Goal: Transaction & Acquisition: Obtain resource

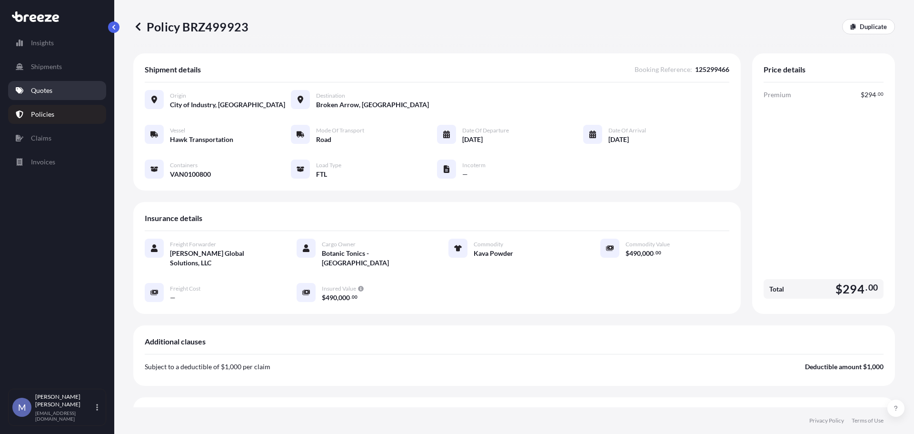
click at [43, 96] on link "Quotes" at bounding box center [57, 90] width 98 height 19
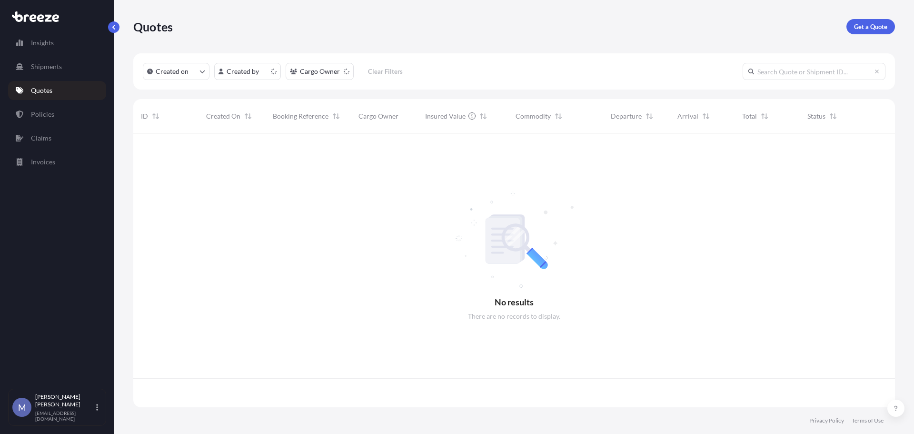
scroll to position [272, 755]
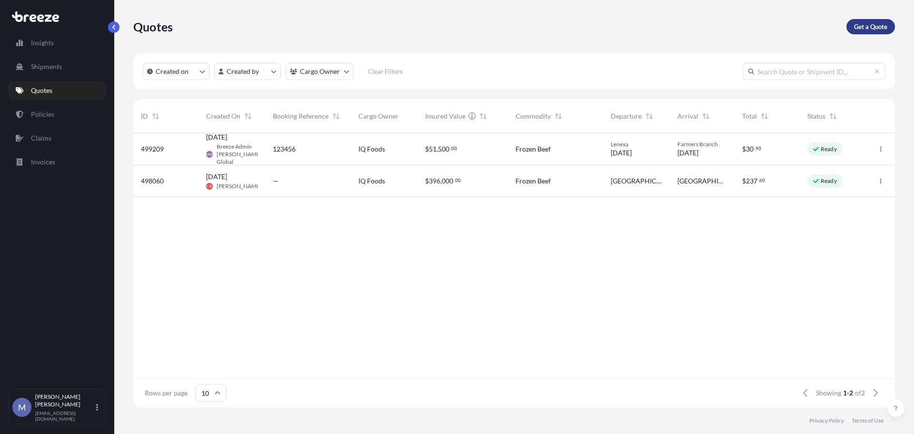
click at [866, 27] on p "Get a Quote" at bounding box center [870, 27] width 33 height 10
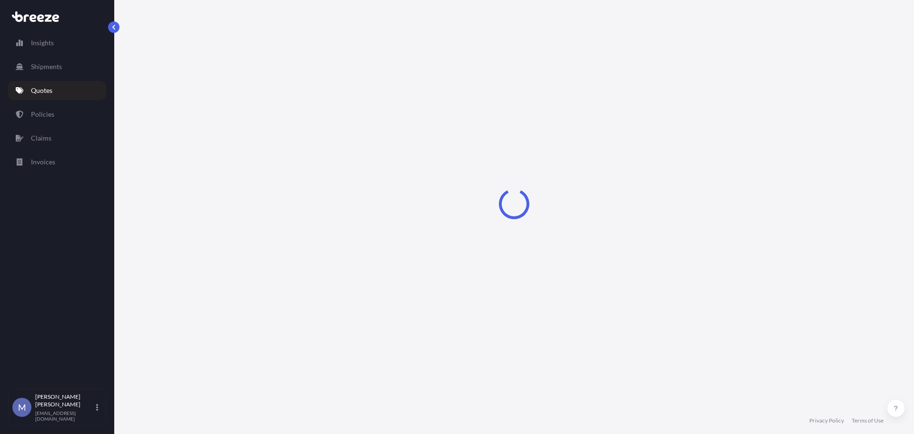
select select "Road"
select select "1"
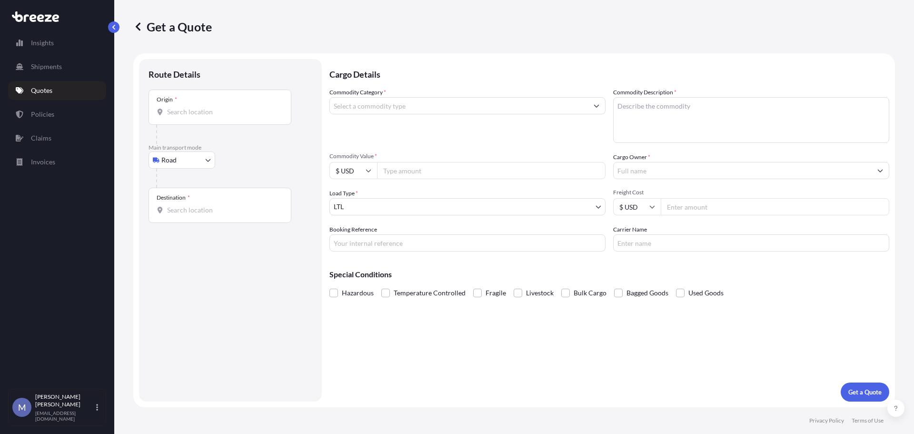
click at [178, 111] on input "Origin *" at bounding box center [223, 112] width 112 height 10
paste input "L6T5W2"
click at [210, 140] on span "Brampton, ON L6T 5W2, [GEOGRAPHIC_DATA]" at bounding box center [252, 144] width 142 height 10
type input "Brampton, ON L6T 5W2, [GEOGRAPHIC_DATA]"
click at [58, 111] on link "Policies" at bounding box center [57, 114] width 98 height 19
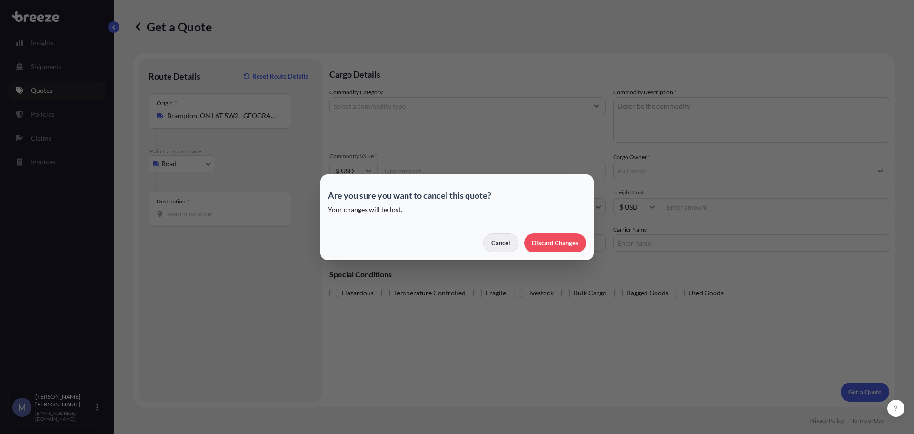
click at [497, 245] on p "Cancel" at bounding box center [500, 243] width 19 height 10
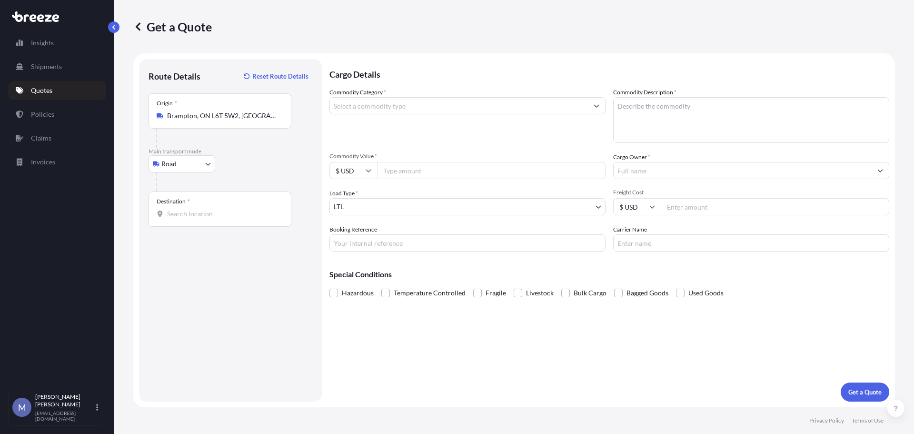
click at [49, 87] on p "Quotes" at bounding box center [41, 91] width 21 height 10
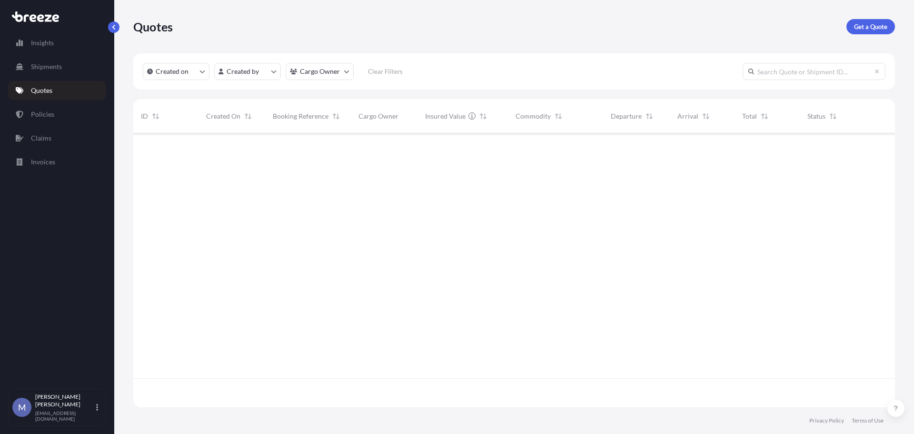
scroll to position [272, 755]
click at [53, 116] on link "Policies" at bounding box center [57, 114] width 98 height 19
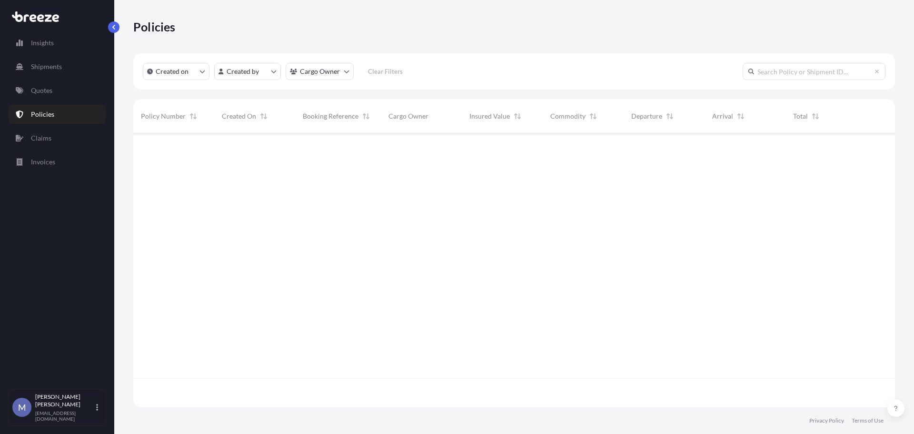
scroll to position [272, 755]
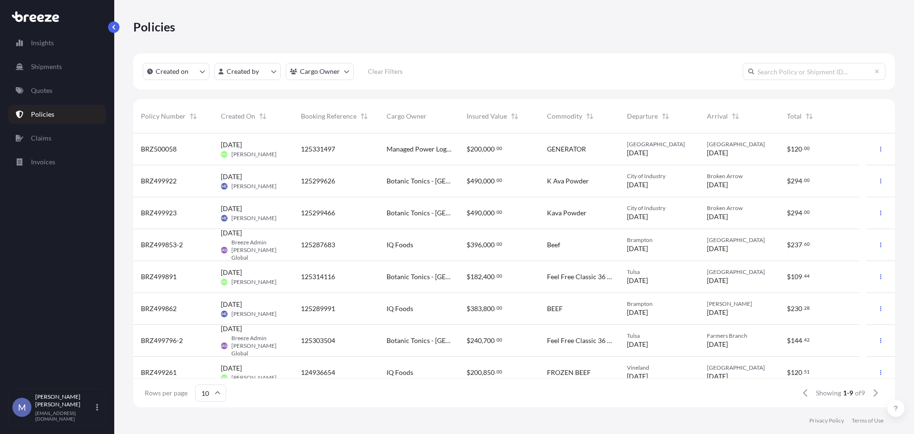
click at [152, 307] on span "BRZ499862" at bounding box center [159, 309] width 36 height 10
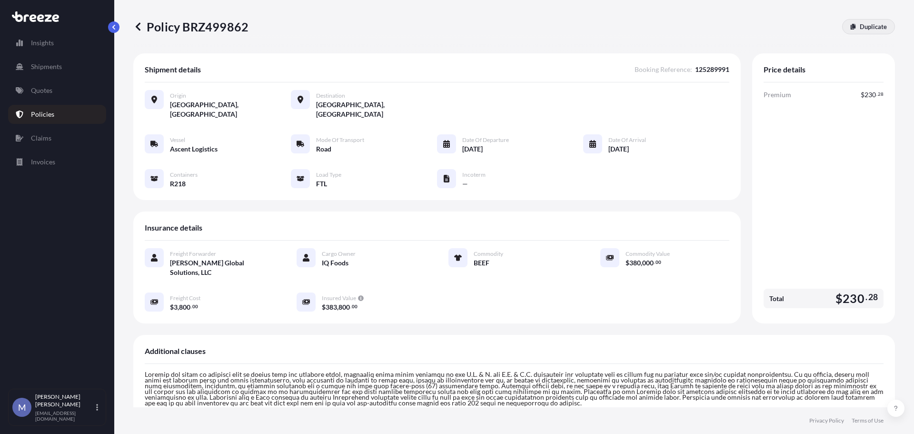
click at [877, 22] on p "Duplicate" at bounding box center [873, 27] width 27 height 10
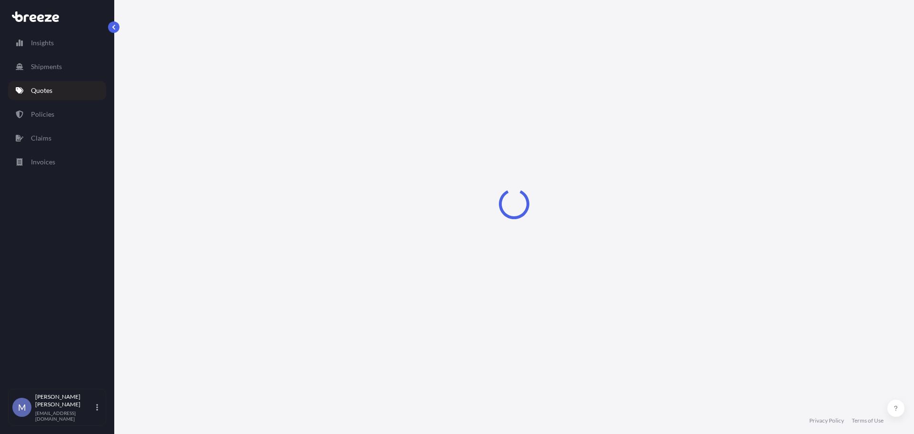
select select "Road"
select select "2"
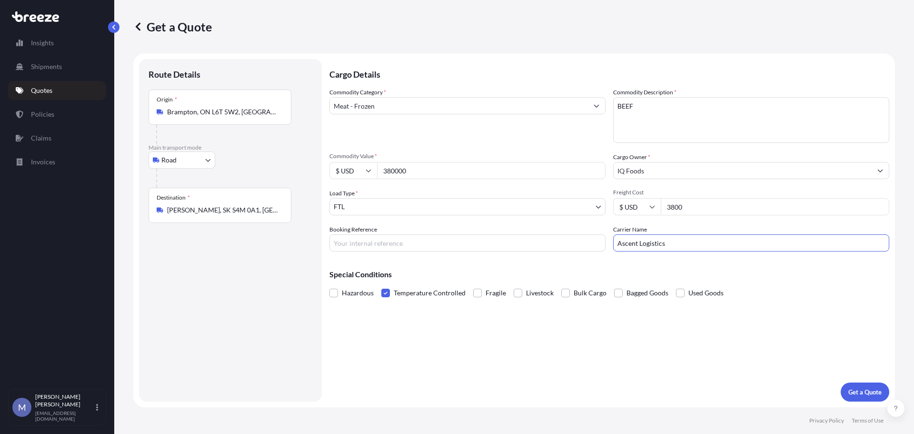
drag, startPoint x: 678, startPoint y: 245, endPoint x: 576, endPoint y: 244, distance: 101.9
click at [576, 244] on div "Commodity Category * Meat - Frozen Commodity Description * BEEF Commodity Value…" at bounding box center [609, 170] width 560 height 164
type input "[PERSON_NAME] Logistics"
click at [431, 240] on input "Booking Reference" at bounding box center [467, 242] width 276 height 17
type input "125310169"
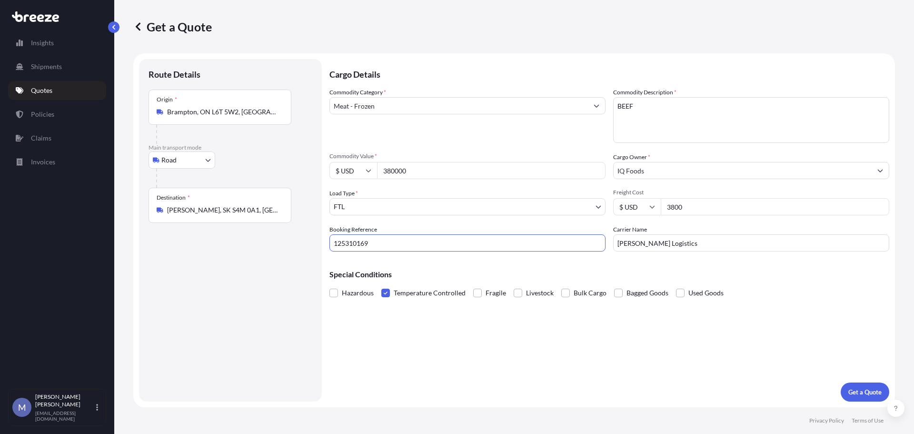
click at [739, 385] on div "Cargo Details Commodity Category * Meat - Frozen Commodity Description * BEEF C…" at bounding box center [609, 230] width 560 height 342
click at [860, 389] on p "Get a Quote" at bounding box center [864, 392] width 33 height 10
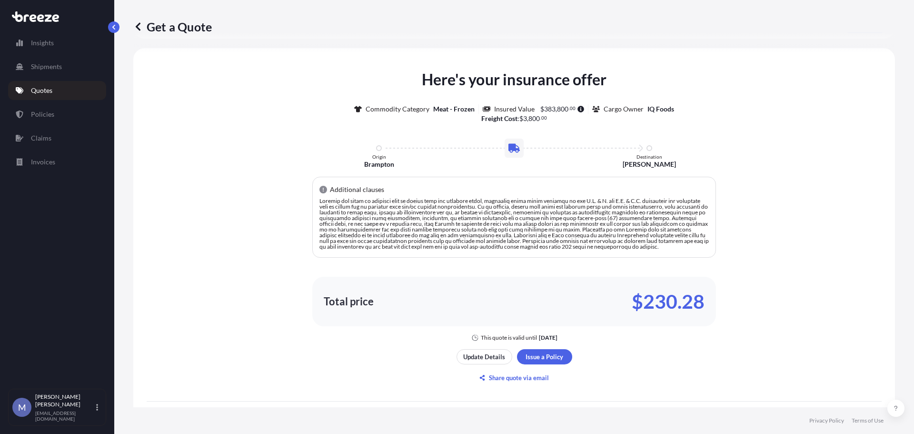
scroll to position [422, 0]
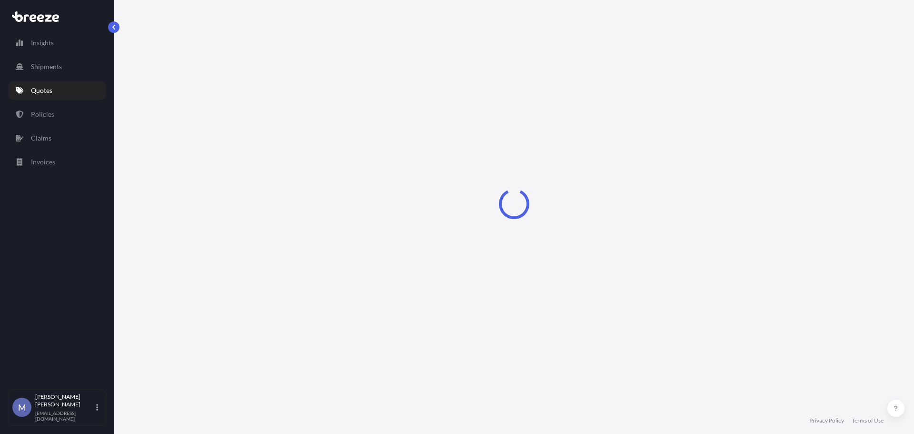
select select "Road"
select select "2"
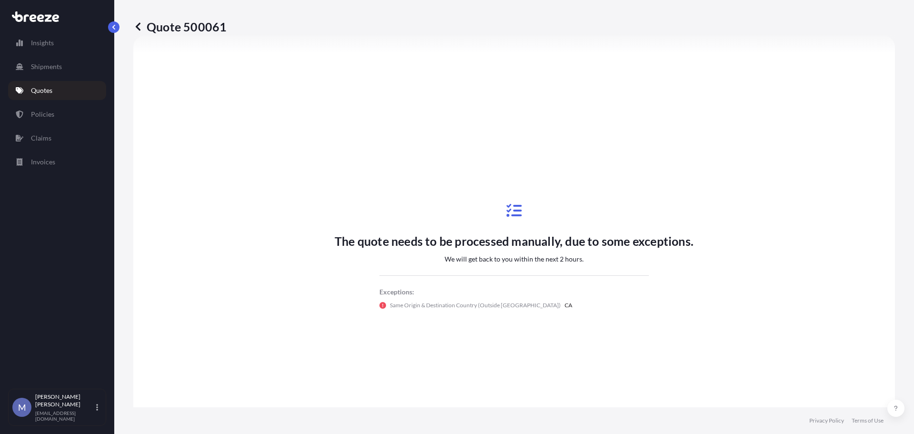
scroll to position [219, 0]
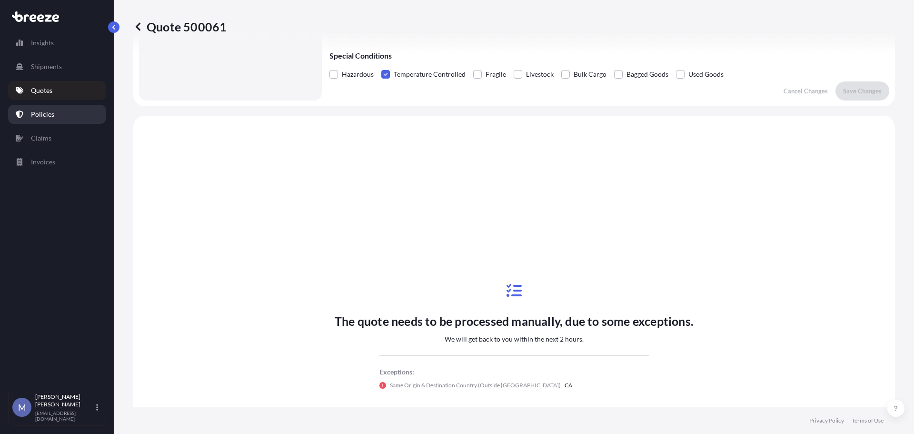
click at [40, 115] on p "Policies" at bounding box center [42, 115] width 23 height 10
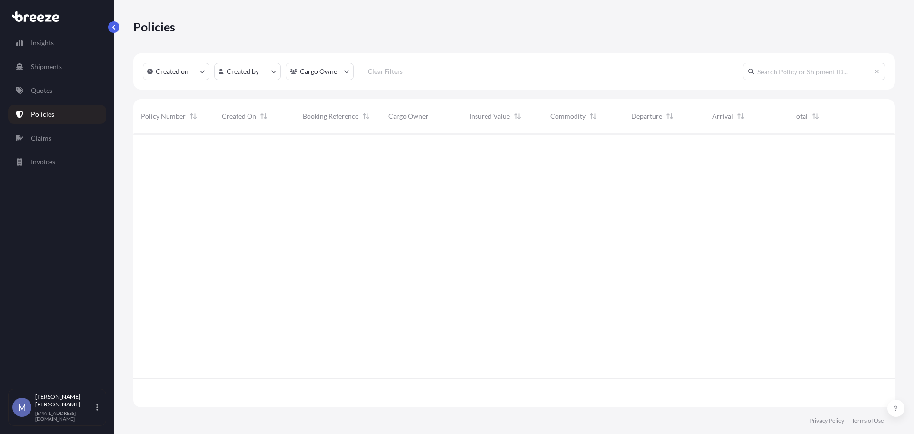
scroll to position [272, 755]
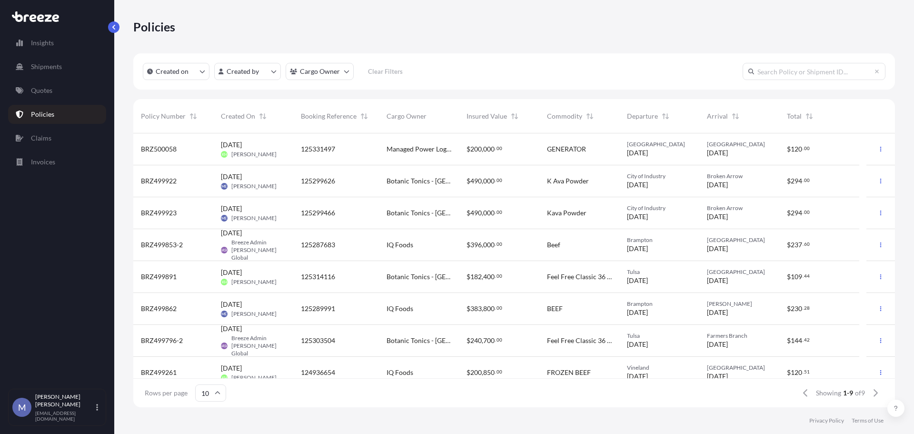
click at [177, 242] on span "BRZ499853-2" at bounding box center [162, 245] width 42 height 10
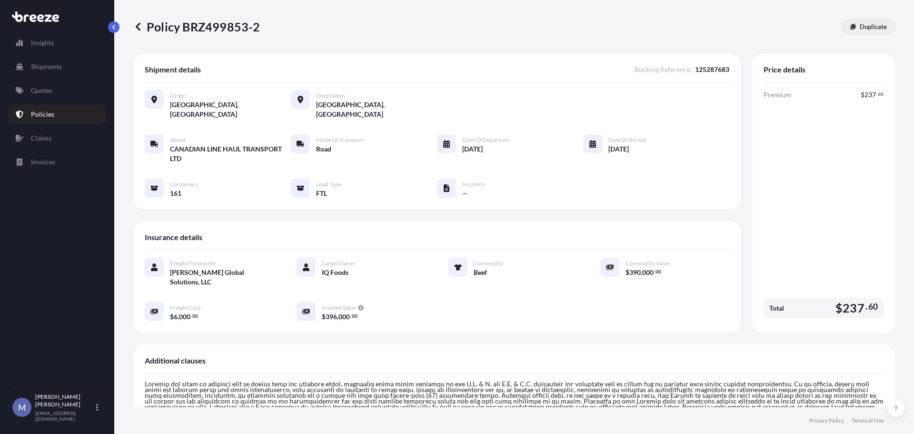
click at [864, 34] on div "Policy BRZ499853-2 Duplicate" at bounding box center [514, 26] width 762 height 53
click at [865, 32] on link "Duplicate" at bounding box center [868, 26] width 53 height 15
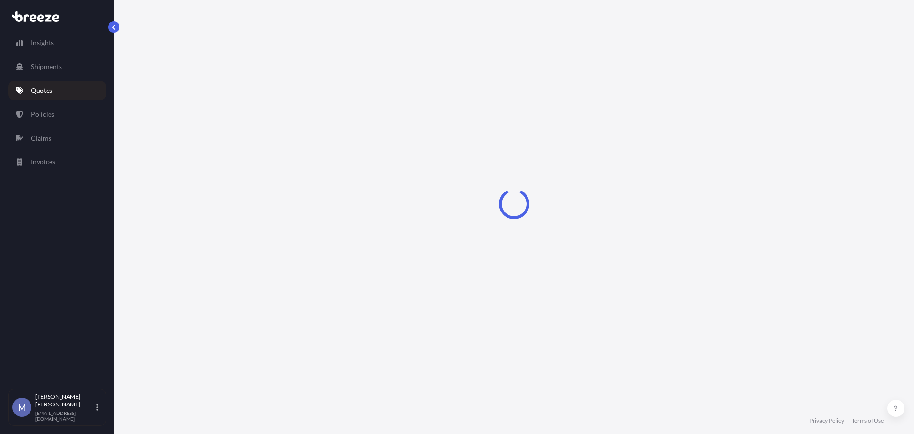
select select "Road"
select select "2"
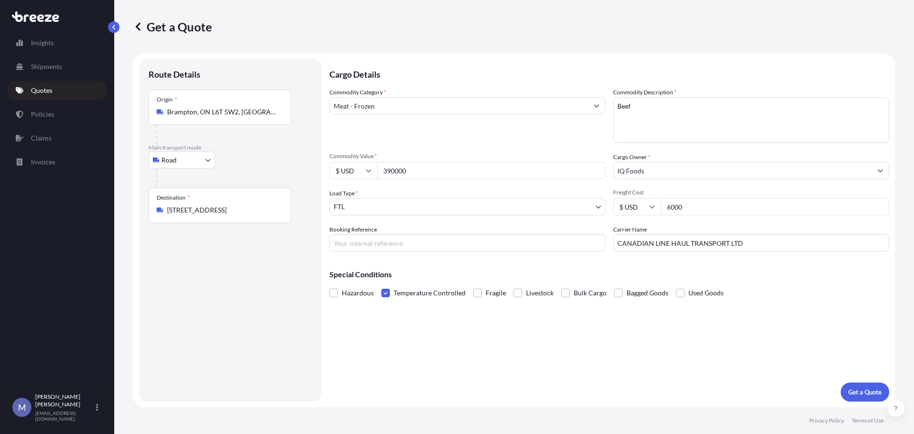
drag, startPoint x: 701, startPoint y: 209, endPoint x: 637, endPoint y: 209, distance: 64.3
click at [637, 209] on div "$ USD 6000" at bounding box center [751, 206] width 276 height 17
drag, startPoint x: 422, startPoint y: 170, endPoint x: 362, endPoint y: 173, distance: 59.6
click at [361, 174] on div "$ USD 390000" at bounding box center [467, 170] width 276 height 17
type input "340000"
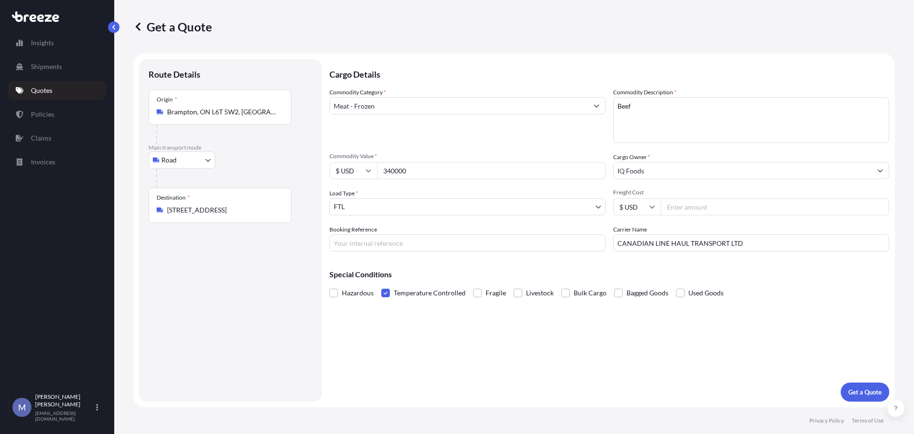
click at [594, 326] on div "Cargo Details Commodity Category * Meat - Frozen Commodity Description * Beef C…" at bounding box center [609, 230] width 560 height 342
drag, startPoint x: 768, startPoint y: 241, endPoint x: 606, endPoint y: 241, distance: 161.9
click at [606, 241] on div "Commodity Category * Meat - Frozen Commodity Description * Beef Commodity Value…" at bounding box center [609, 170] width 560 height 164
type input "Ascent Logistics"
click at [857, 391] on p "Get a Quote" at bounding box center [864, 392] width 33 height 10
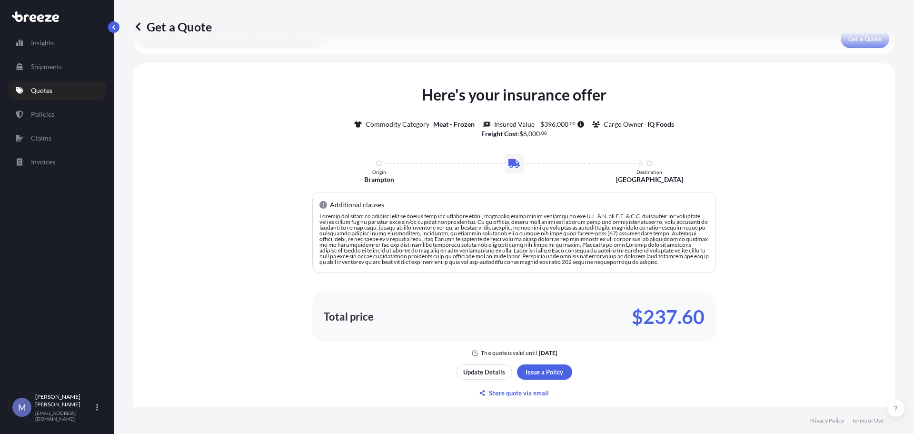
scroll to position [422, 0]
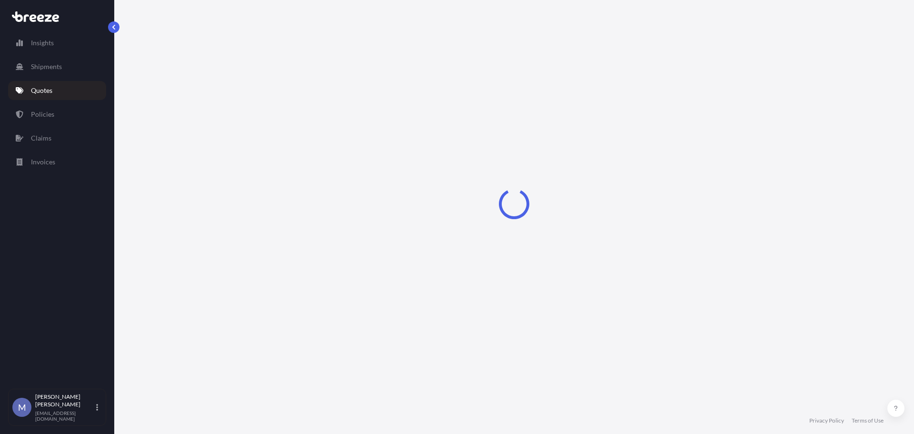
select select "Road"
select select "2"
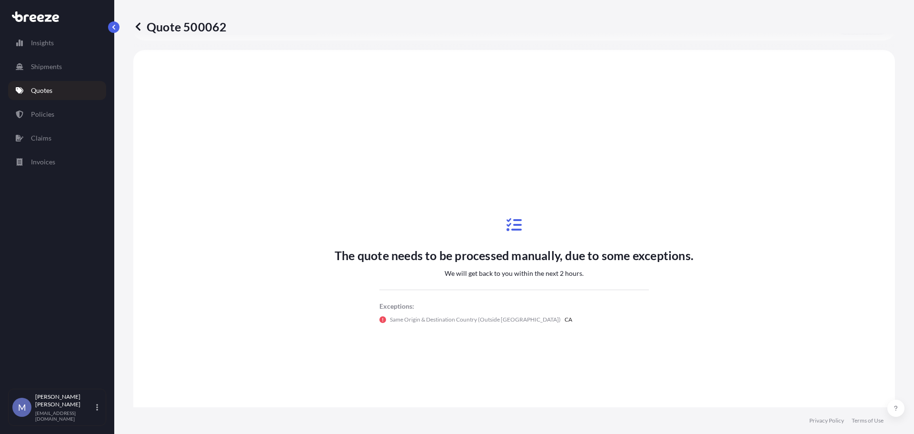
scroll to position [287, 0]
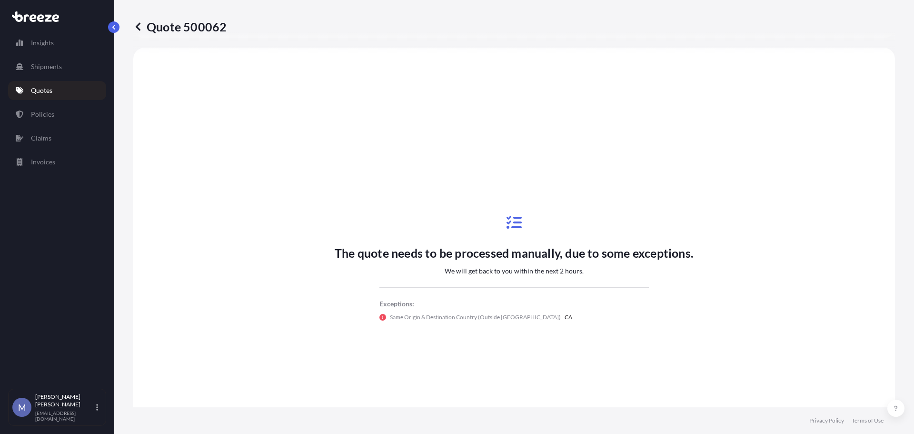
click at [47, 92] on p "Quotes" at bounding box center [41, 91] width 21 height 10
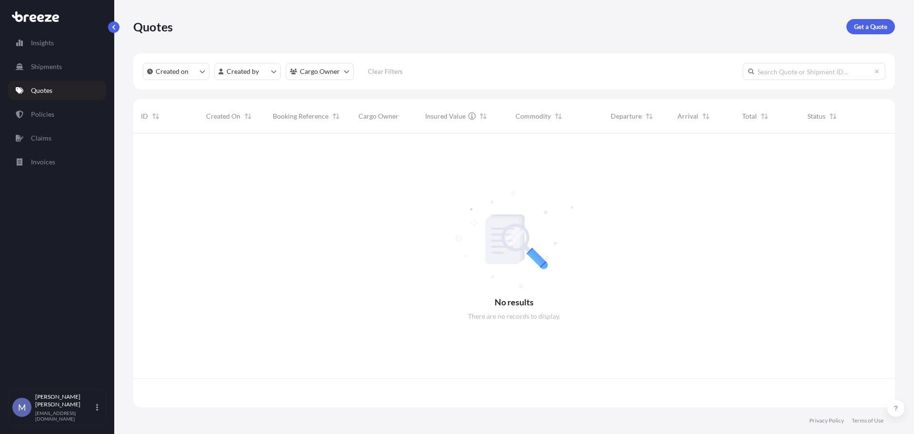
scroll to position [272, 755]
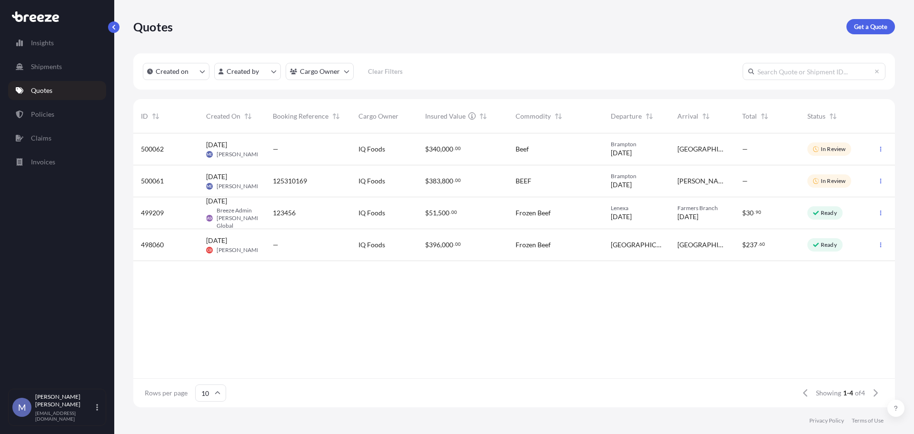
click at [46, 93] on p "Quotes" at bounding box center [41, 91] width 21 height 10
click at [36, 120] on link "Policies" at bounding box center [57, 114] width 98 height 19
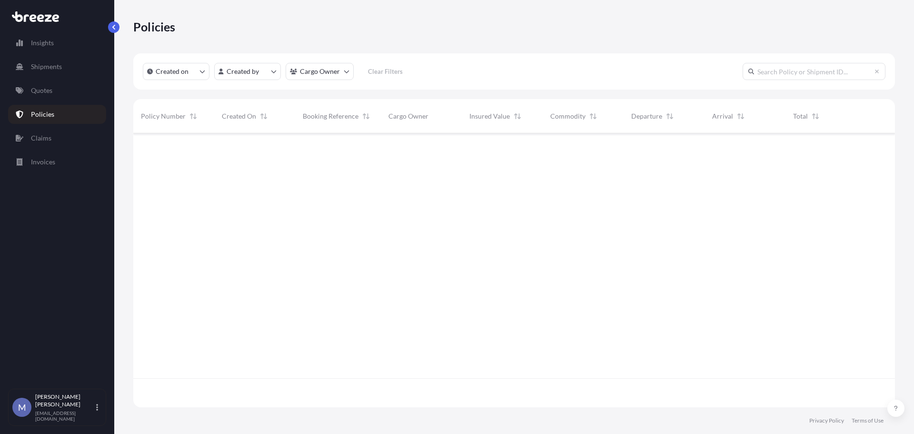
scroll to position [272, 755]
click at [53, 87] on link "Quotes" at bounding box center [57, 90] width 98 height 19
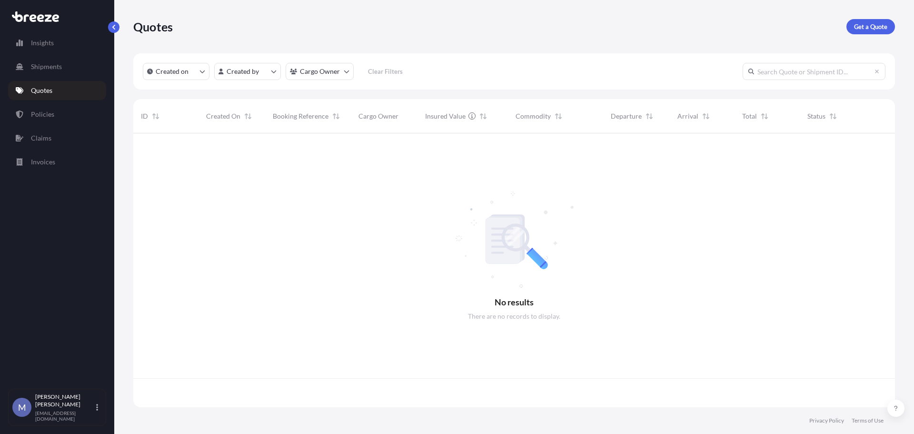
scroll to position [272, 755]
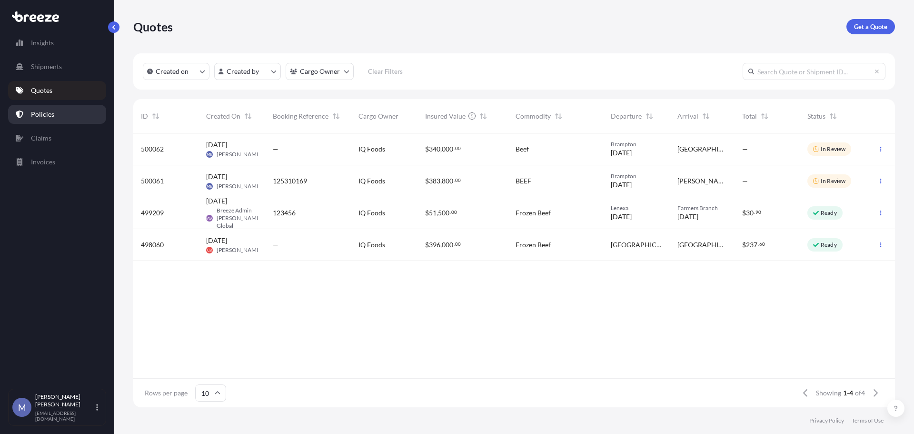
click at [50, 113] on p "Policies" at bounding box center [42, 115] width 23 height 10
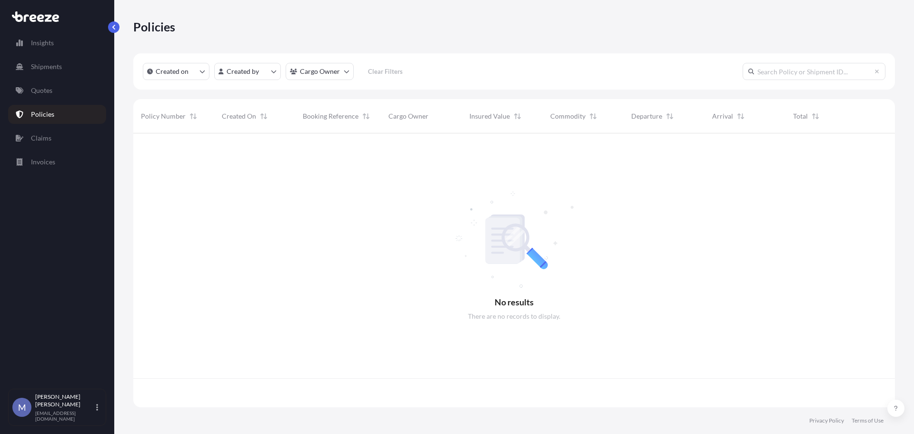
scroll to position [272, 755]
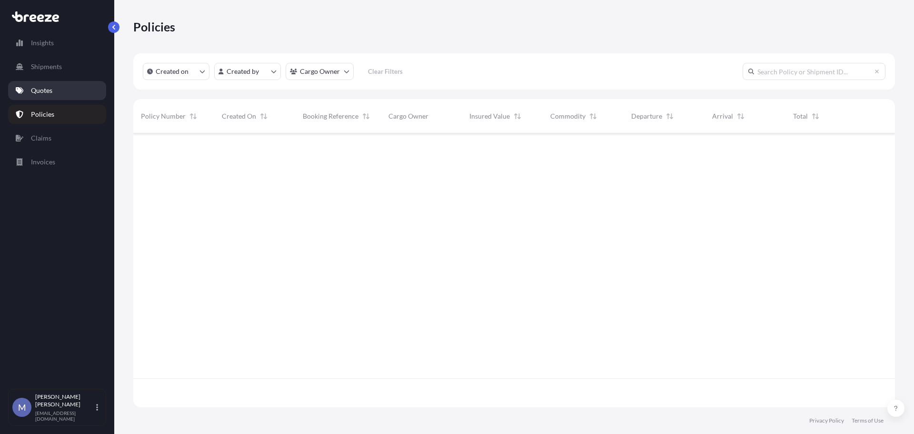
click at [45, 83] on link "Quotes" at bounding box center [57, 90] width 98 height 19
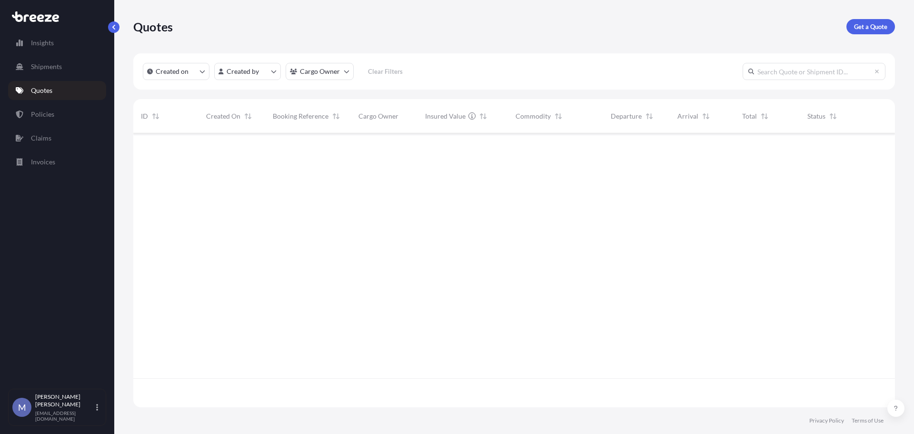
scroll to position [272, 755]
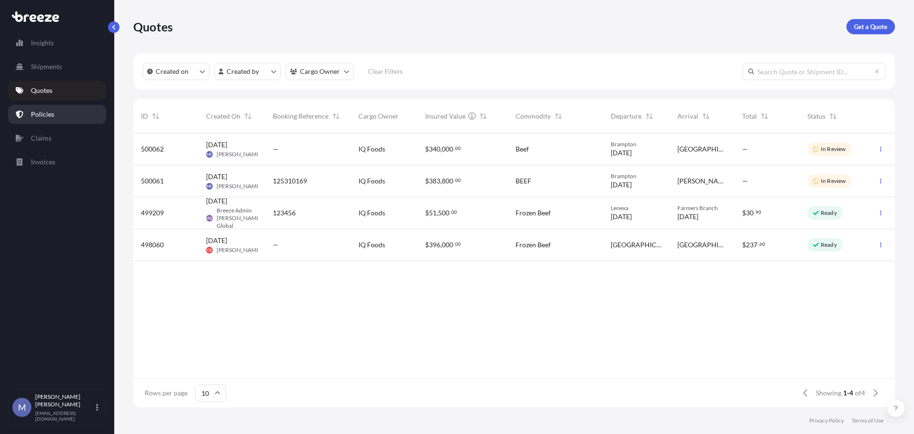
click at [40, 116] on p "Policies" at bounding box center [42, 115] width 23 height 10
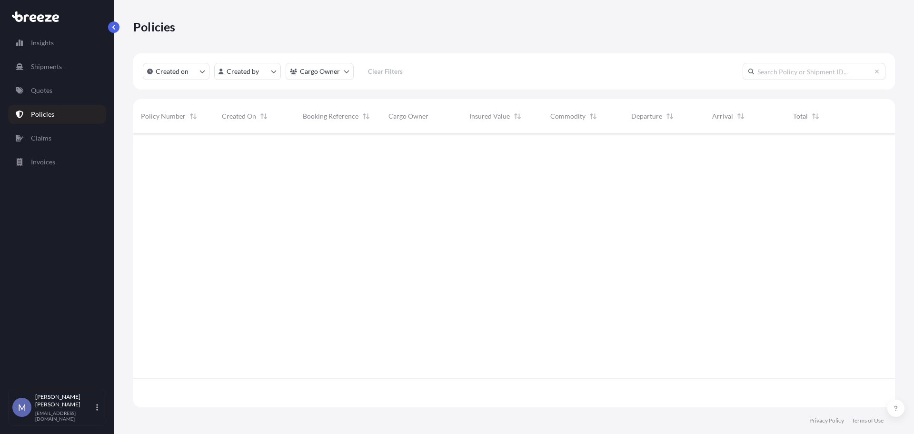
scroll to position [272, 755]
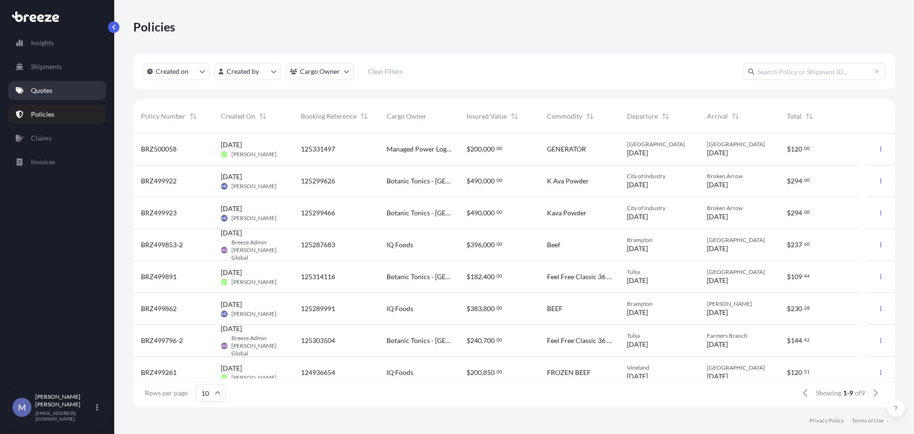
click at [61, 91] on link "Quotes" at bounding box center [57, 90] width 98 height 19
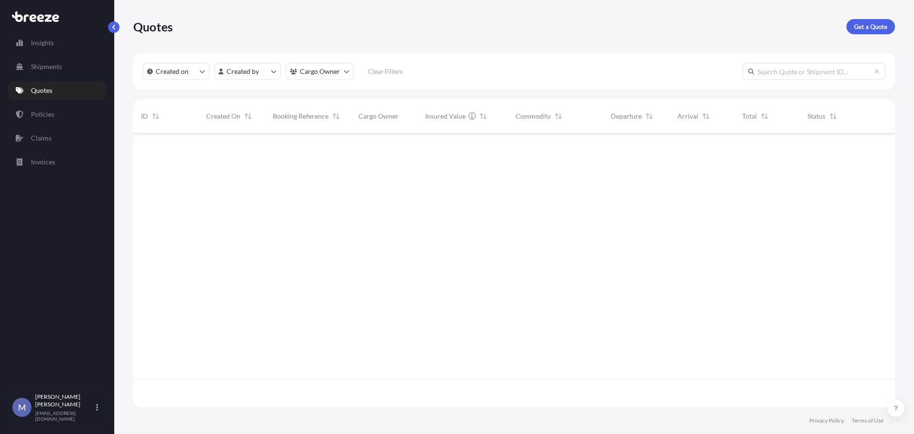
scroll to position [272, 755]
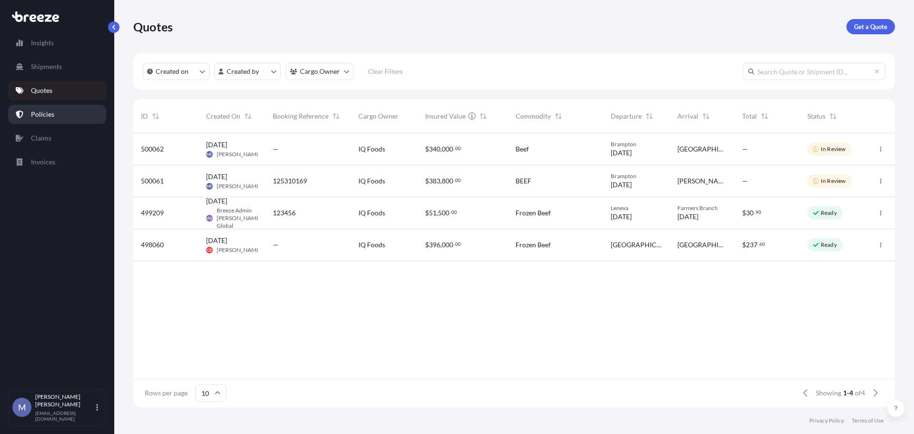
click at [40, 107] on link "Policies" at bounding box center [57, 114] width 98 height 19
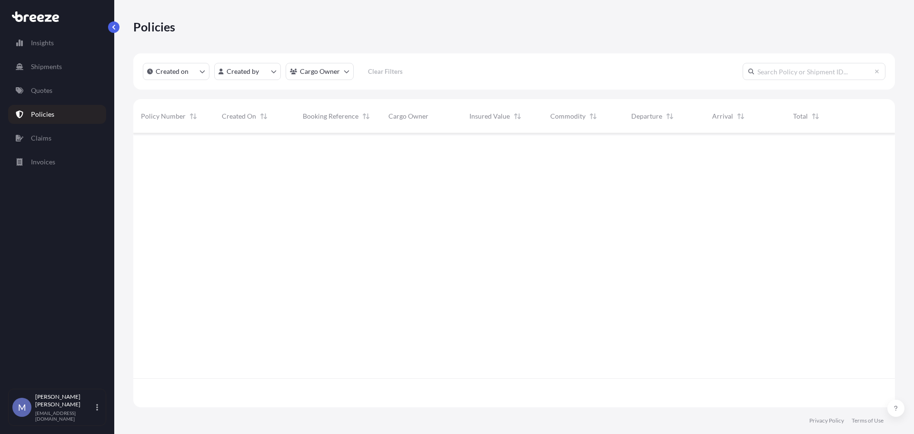
scroll to position [272, 755]
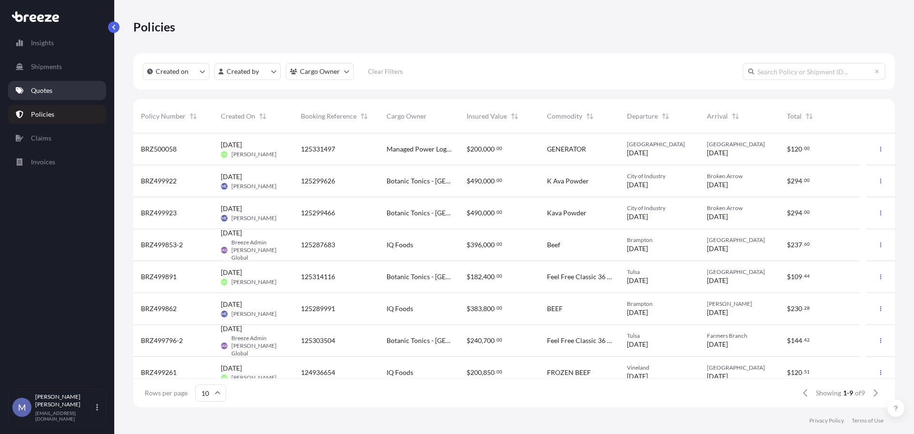
click at [47, 89] on p "Quotes" at bounding box center [41, 91] width 21 height 10
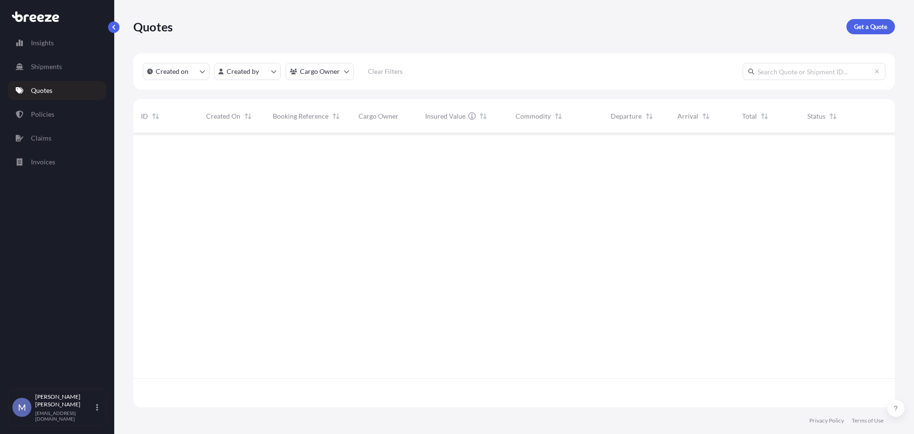
scroll to position [272, 755]
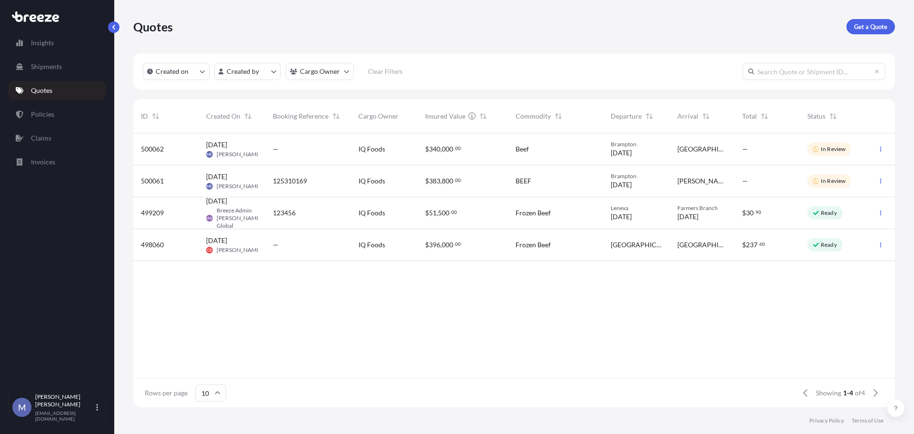
click at [258, 176] on div "[DATE] ME [PERSON_NAME]" at bounding box center [232, 181] width 67 height 32
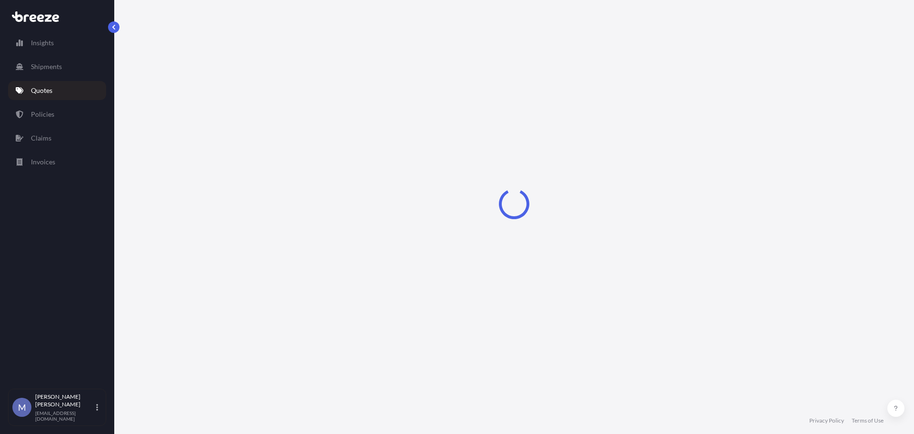
select select "Road"
select select "2"
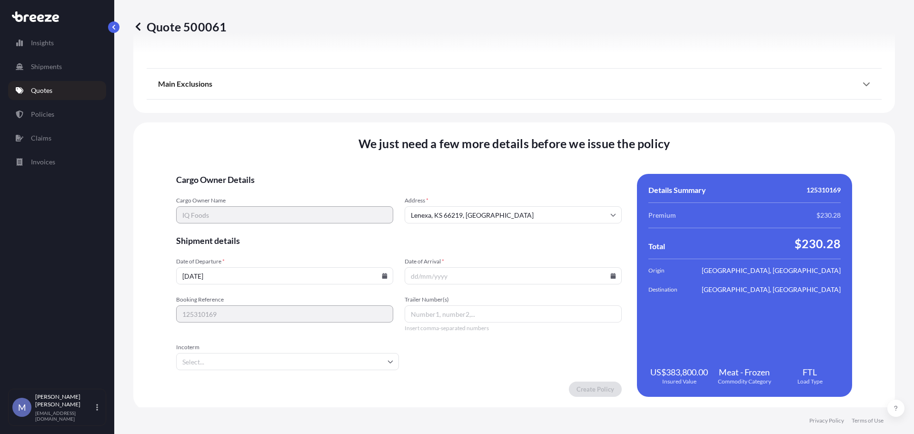
scroll to position [1178, 0]
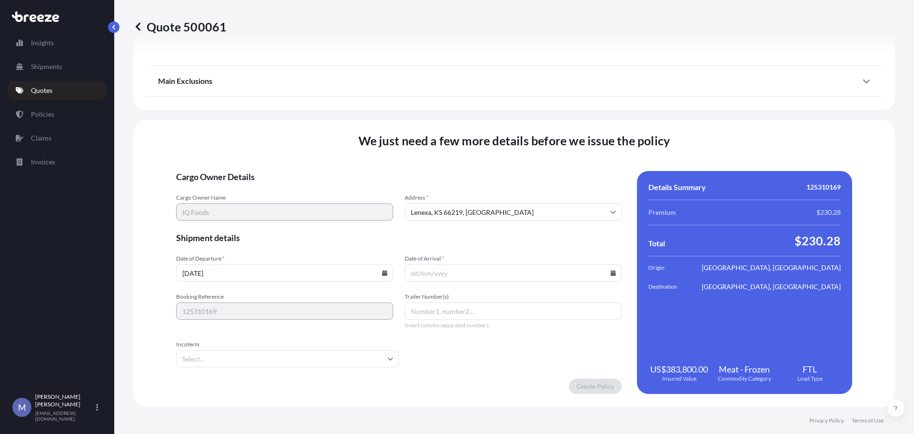
click at [386, 275] on icon at bounding box center [384, 273] width 5 height 6
click at [310, 204] on button "26" at bounding box center [310, 206] width 15 height 15
type input "[DATE]"
click at [611, 273] on icon at bounding box center [613, 273] width 5 height 6
click at [468, 224] on button "30" at bounding box center [465, 224] width 15 height 15
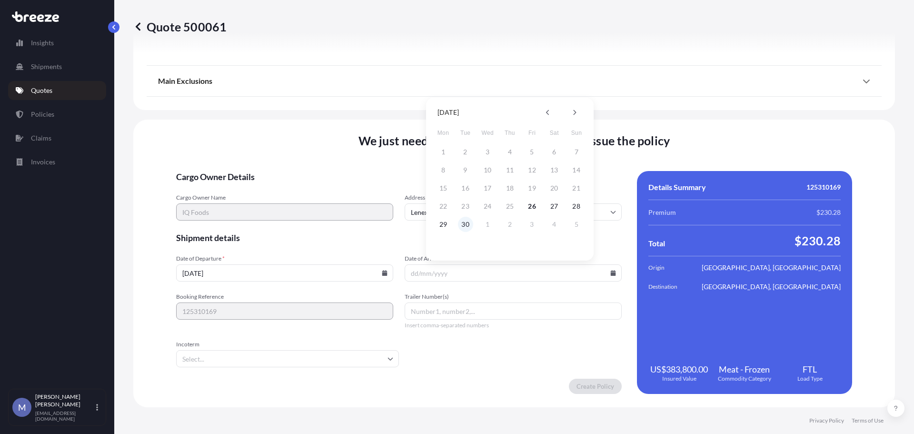
type input "[DATE]"
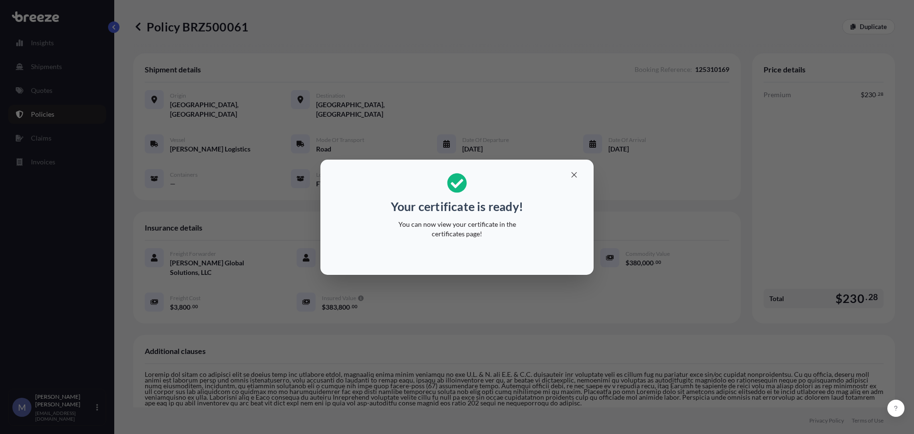
click at [405, 69] on div "Your certificate is ready! You can now view your certificate in the certificate…" at bounding box center [457, 217] width 914 height 434
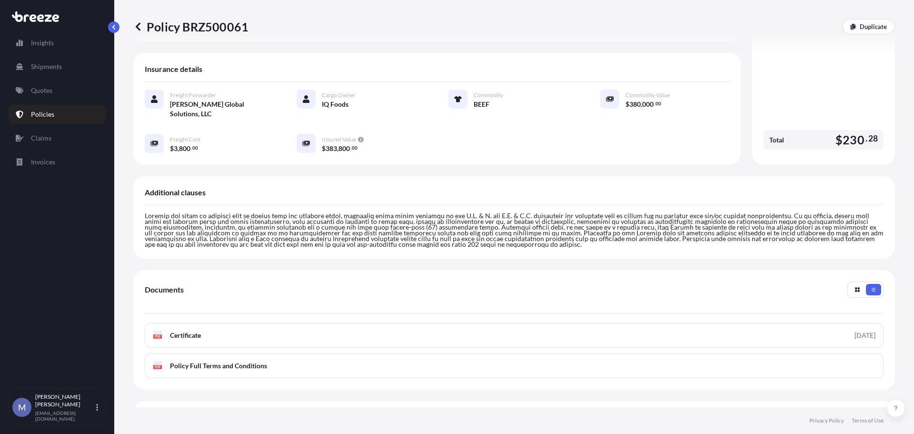
scroll to position [223, 0]
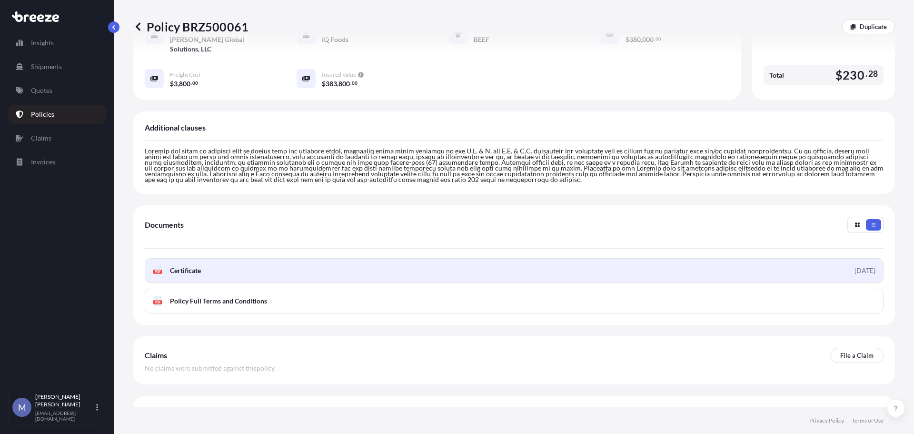
click at [298, 258] on link "PDF Certificate [DATE]" at bounding box center [514, 270] width 739 height 25
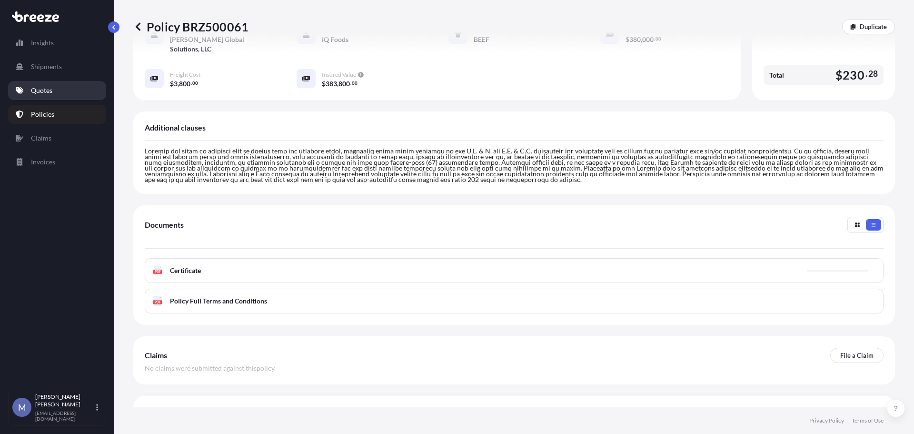
click at [39, 90] on p "Quotes" at bounding box center [41, 91] width 21 height 10
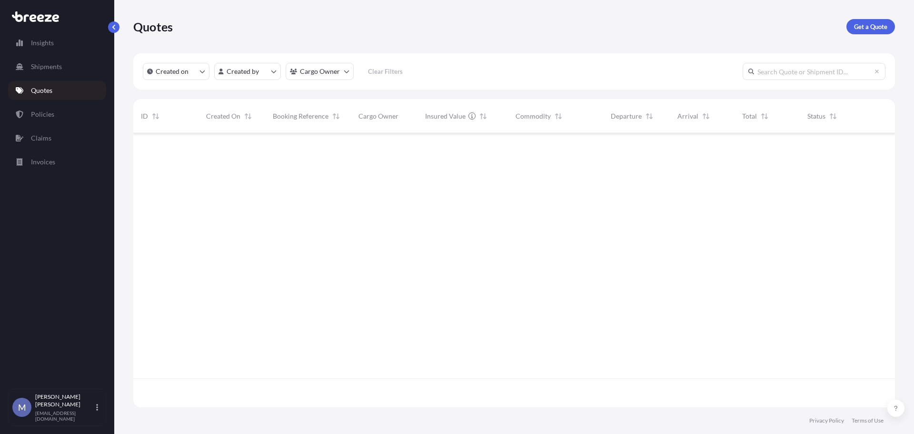
scroll to position [272, 755]
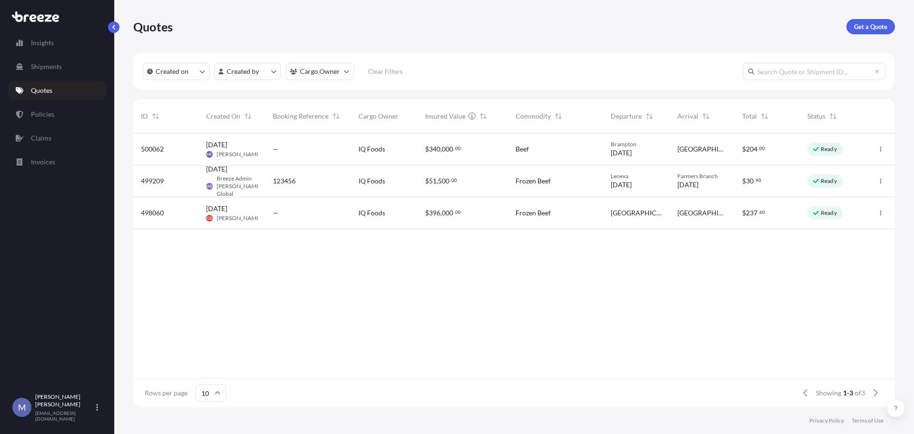
click at [344, 147] on div "—" at bounding box center [308, 149] width 86 height 32
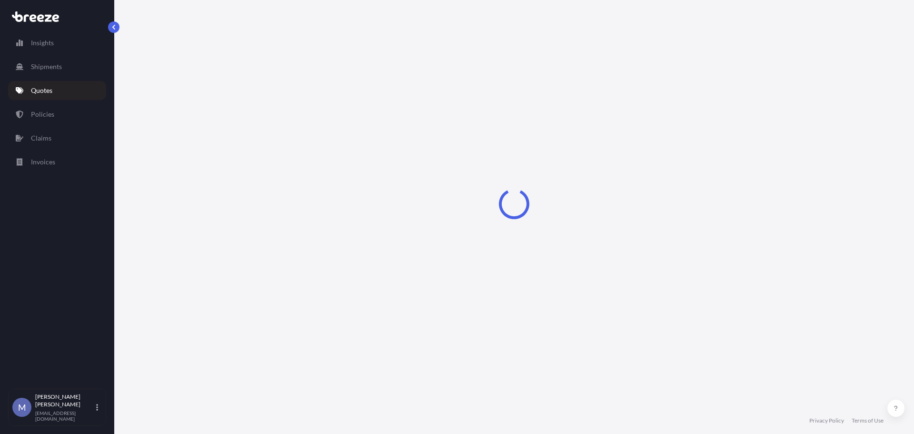
select select "Road"
select select "2"
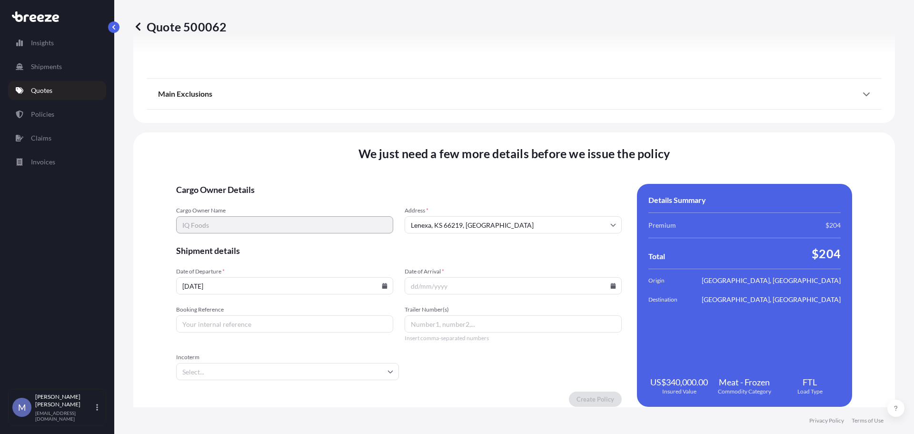
scroll to position [1168, 0]
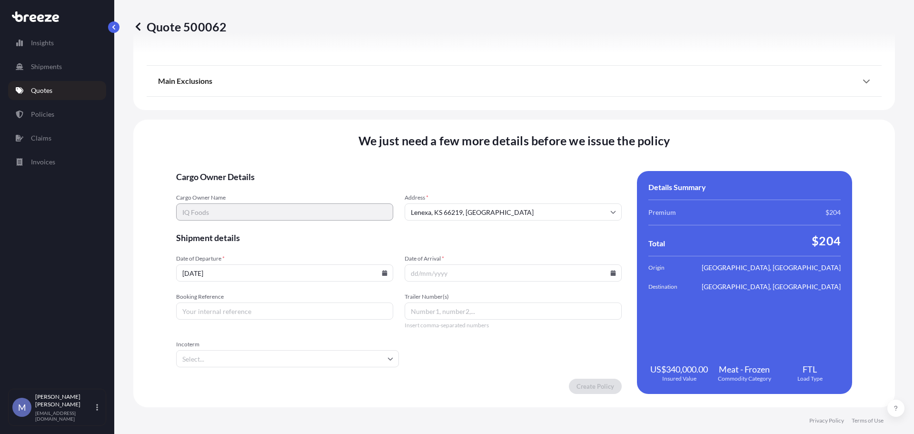
click at [384, 272] on icon at bounding box center [385, 273] width 6 height 6
click at [308, 205] on button "26" at bounding box center [310, 206] width 15 height 15
type input "[DATE]"
click at [611, 274] on icon at bounding box center [613, 273] width 5 height 6
click at [489, 224] on button "1" at bounding box center [487, 224] width 15 height 15
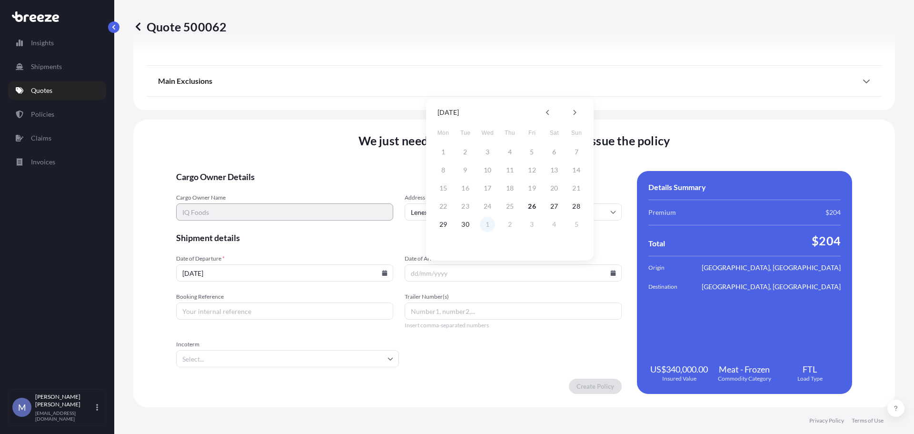
type input "[DATE]"
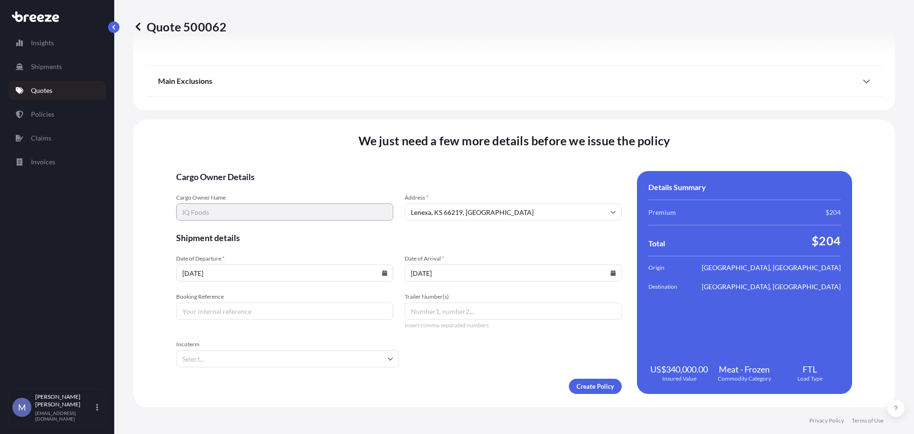
click at [232, 315] on input "Booking Reference" at bounding box center [284, 310] width 217 height 17
type input "125309995"
click at [459, 314] on input "Trailer Number(s)" at bounding box center [513, 310] width 217 height 17
type input "R219"
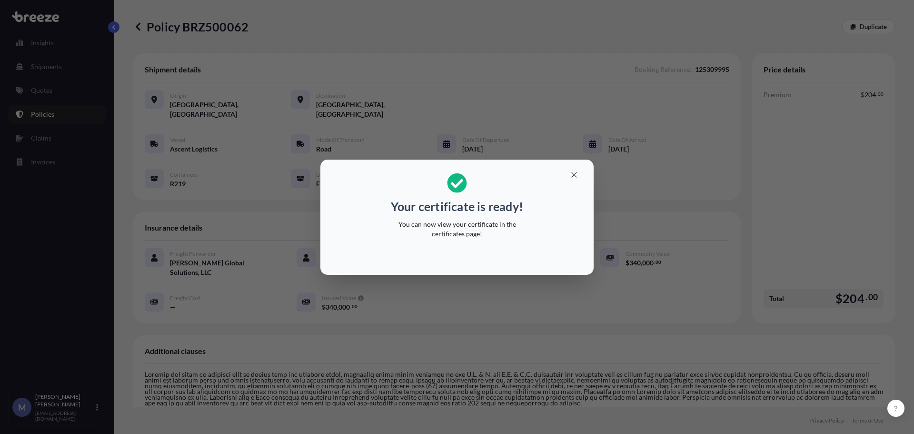
click at [650, 227] on div "Your certificate is ready! You can now view your certificate in the certificate…" at bounding box center [457, 217] width 914 height 434
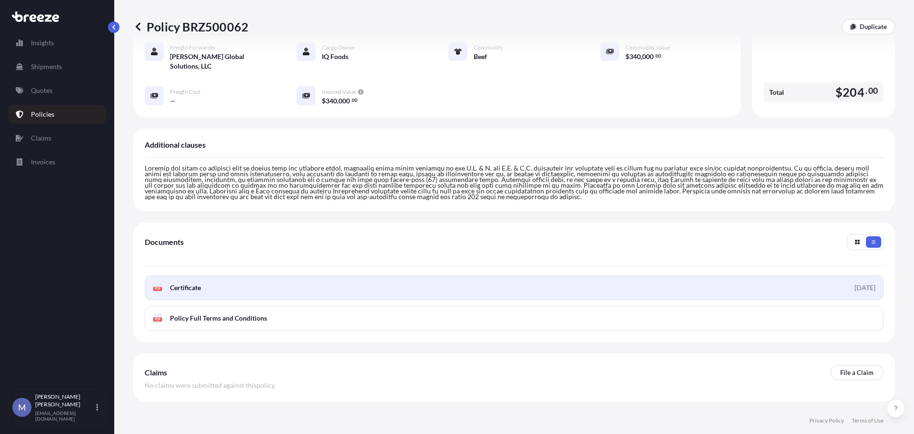
scroll to position [223, 0]
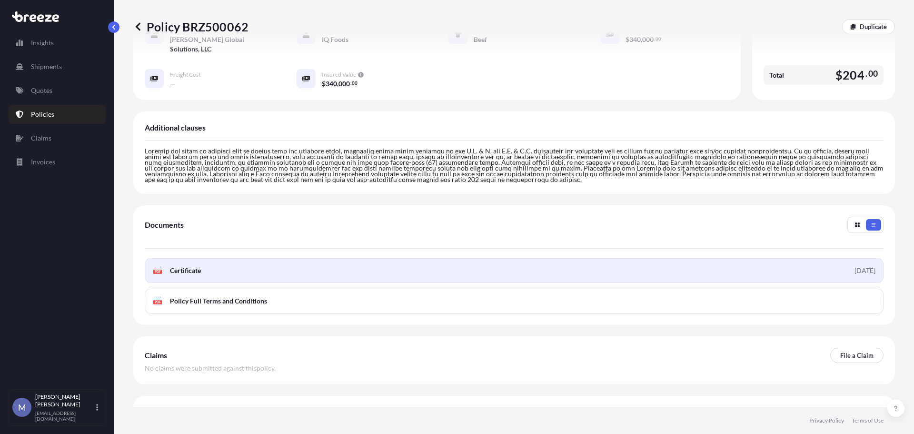
click at [223, 258] on link "PDF Certificate [DATE]" at bounding box center [514, 270] width 739 height 25
